Goal: Entertainment & Leisure: Browse casually

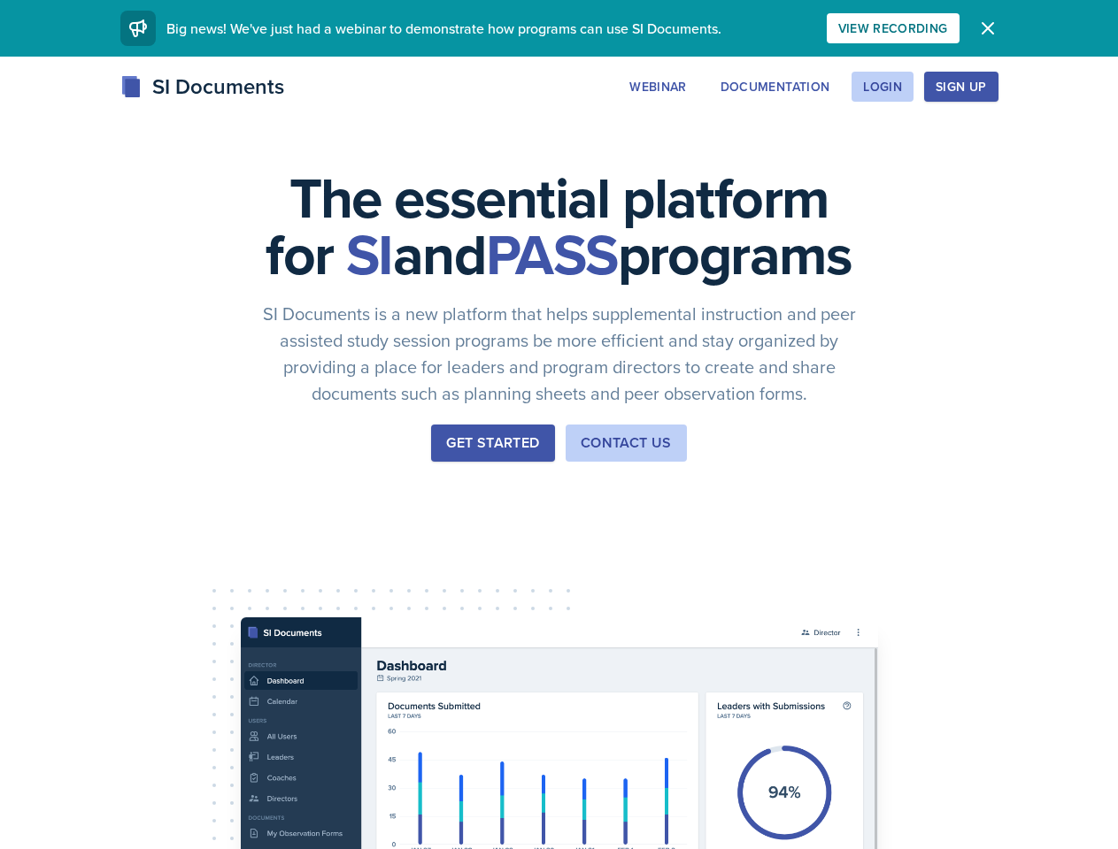
click at [558, 425] on div "The essential platform for SI and PASS programs SI Documents is a new platform …" at bounding box center [559, 594] width 1118 height 1075
click at [948, 28] on div "View Recording" at bounding box center [893, 28] width 110 height 14
click at [993, 28] on icon "button" at bounding box center [987, 28] width 11 height 11
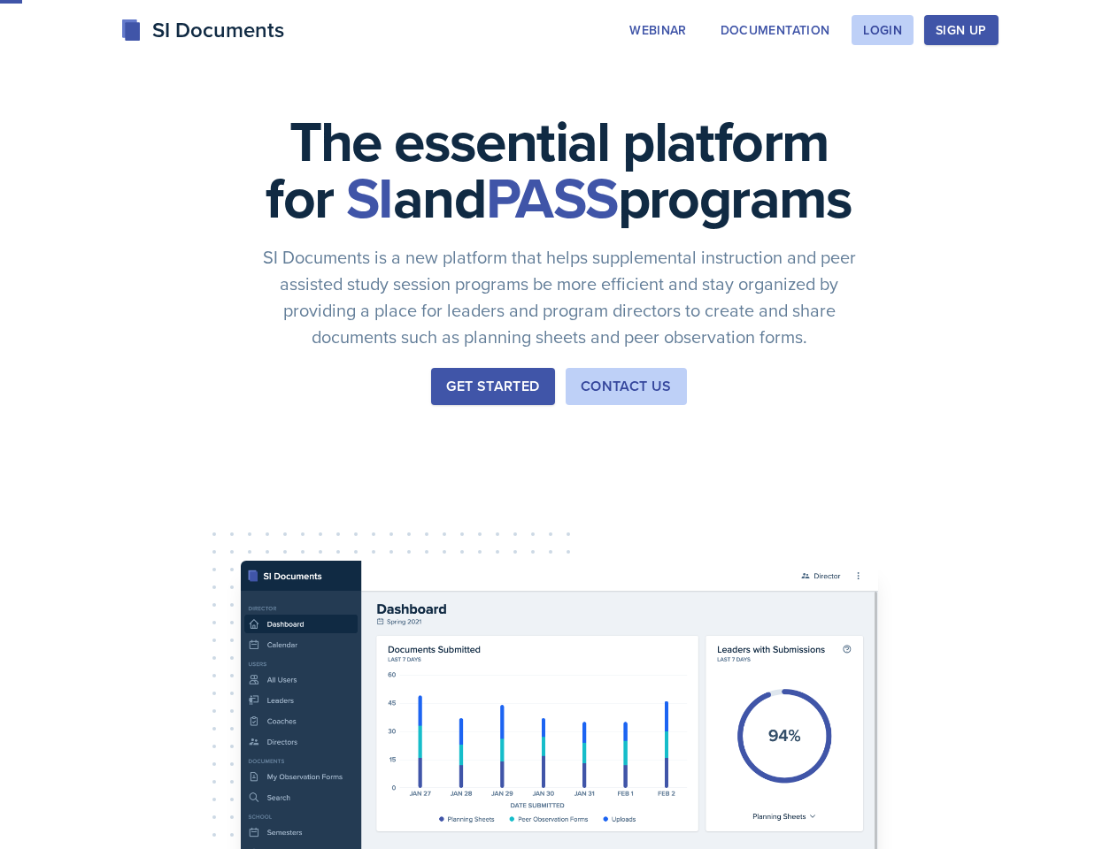
click at [765, 87] on div "The essential platform for SI and PASS programs SI Documents is a new platform …" at bounding box center [559, 537] width 1118 height 1075
click at [881, 87] on div "The essential platform for SI and PASS programs SI Documents is a new platform …" at bounding box center [559, 537] width 1118 height 1075
click at [988, 87] on div "The essential platform for SI and PASS programs SI Documents is a new platform …" at bounding box center [559, 537] width 1118 height 1075
click at [1066, 87] on div "The essential platform for SI and PASS programs SI Documents is a new platform …" at bounding box center [559, 537] width 1118 height 1075
click at [104, 556] on div "The essential platform for SI and PASS programs SI Documents is a new platform …" at bounding box center [559, 537] width 1118 height 1075
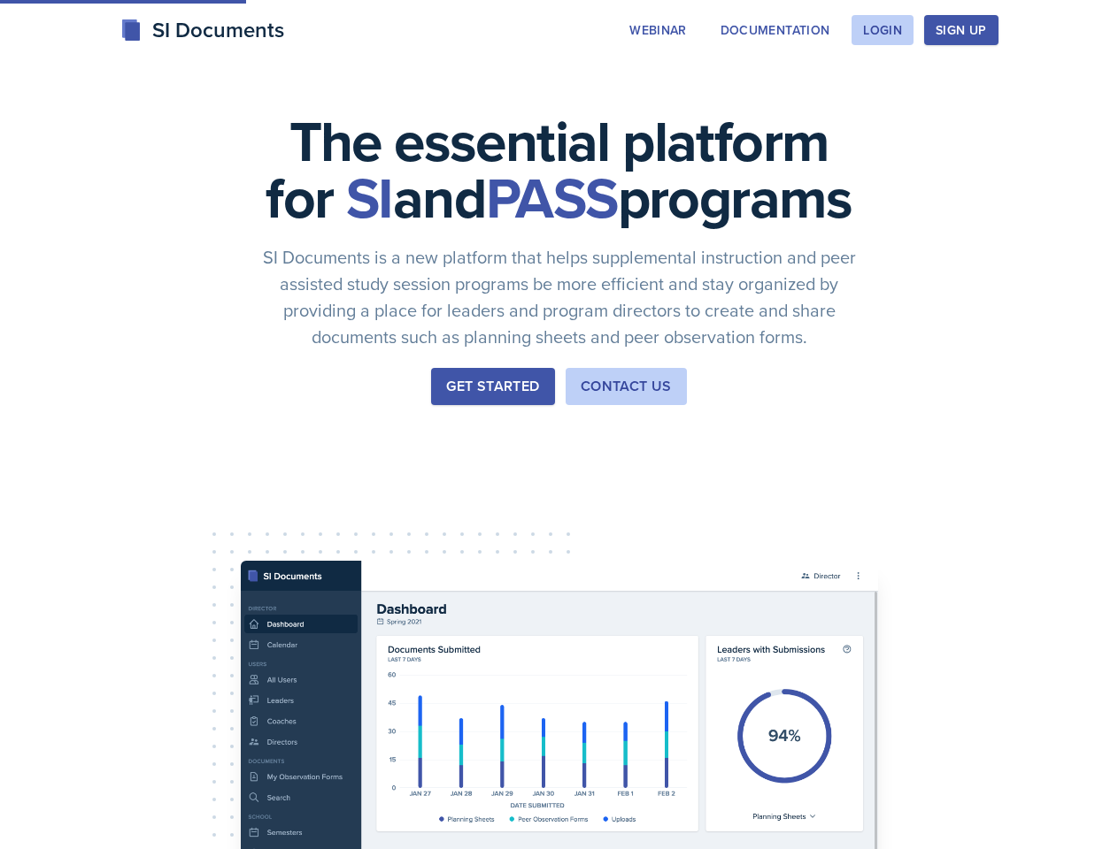
click at [238, 556] on div "The essential platform for SI and PASS programs SI Documents is a new platform …" at bounding box center [559, 537] width 1118 height 1075
